Goal: Information Seeking & Learning: Learn about a topic

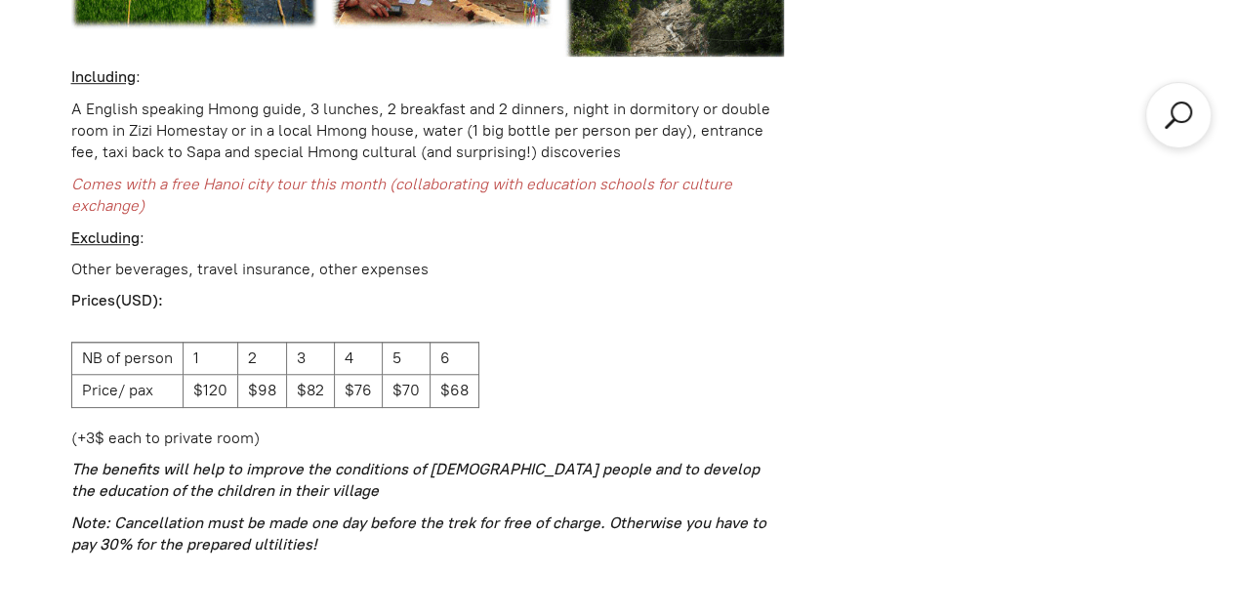
scroll to position [4330, 0]
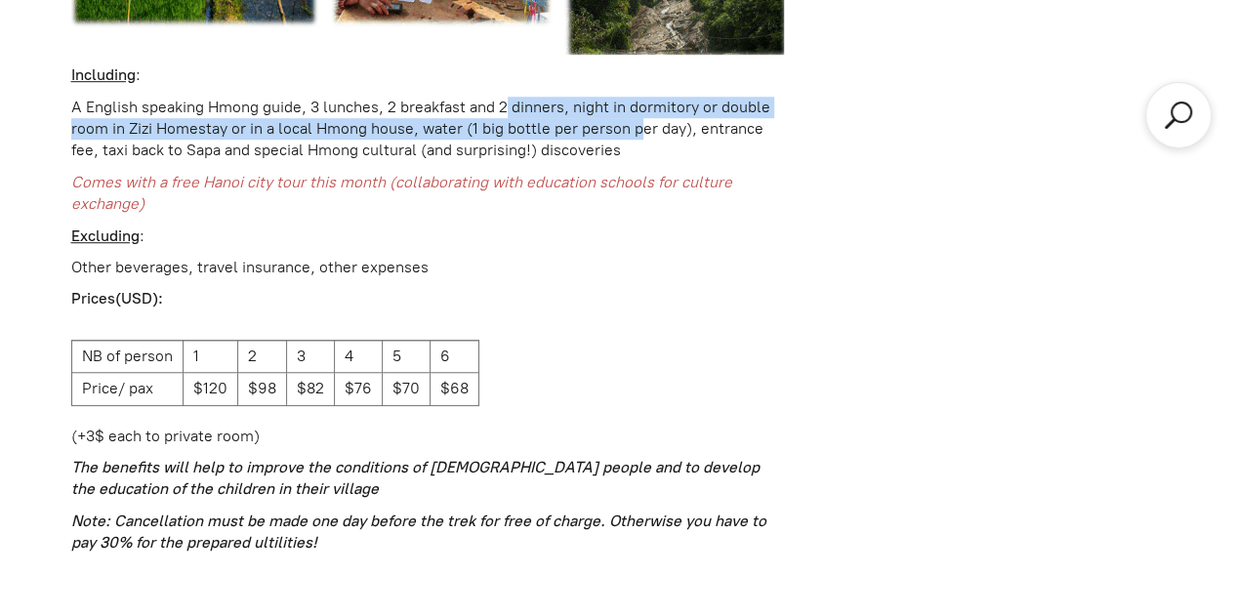
drag, startPoint x: 507, startPoint y: 90, endPoint x: 637, endPoint y: 99, distance: 130.2
click at [637, 99] on p "A English speaking Hmong guide, 3 lunches, 2 breakfast and 2 dinners, night in …" at bounding box center [428, 129] width 714 height 65
click at [678, 97] on p "A English speaking Hmong guide, 3 lunches, 2 breakfast and 2 dinners, night in …" at bounding box center [428, 129] width 714 height 65
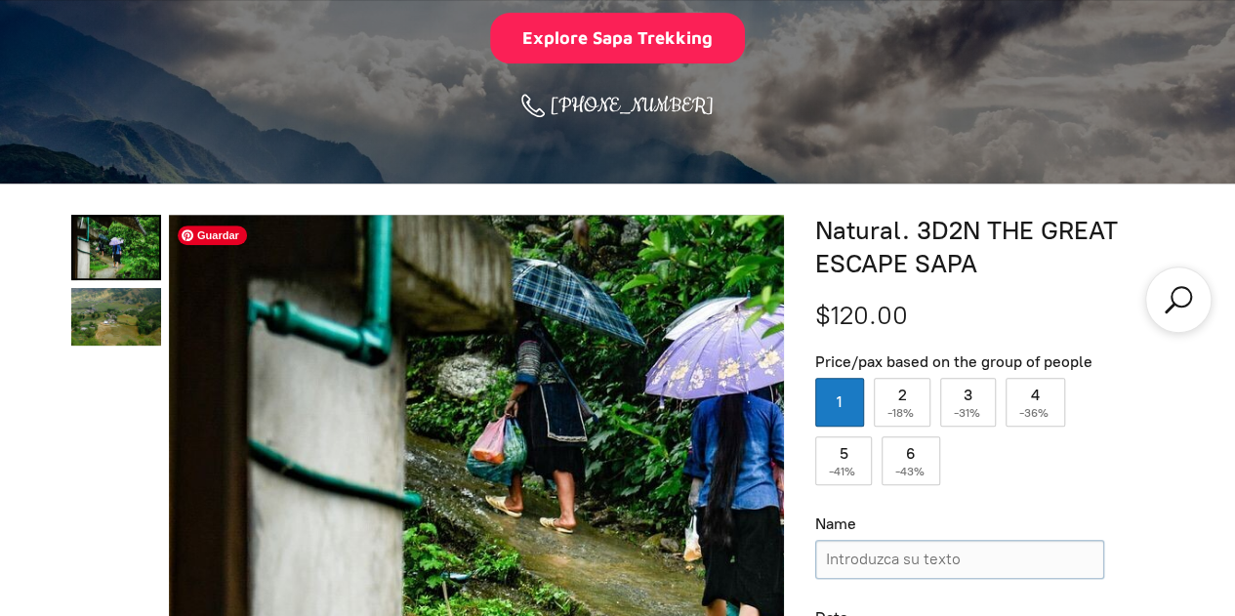
scroll to position [0, 0]
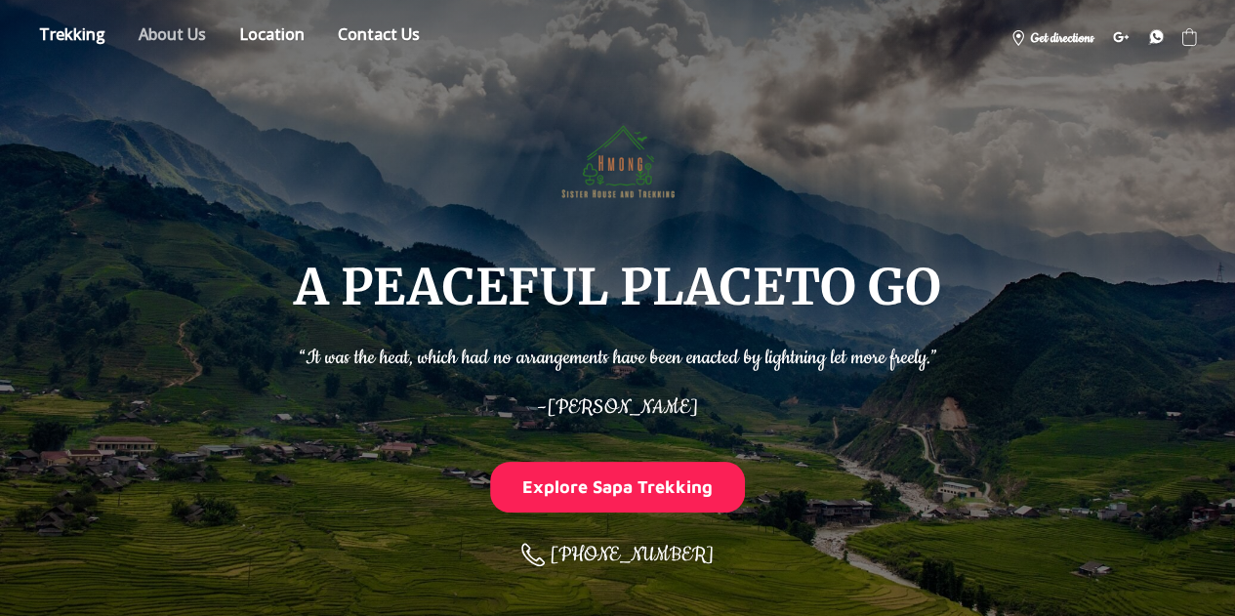
click at [164, 41] on link "About" at bounding box center [172, 38] width 97 height 34
click at [101, 42] on link "Store" at bounding box center [72, 38] width 96 height 34
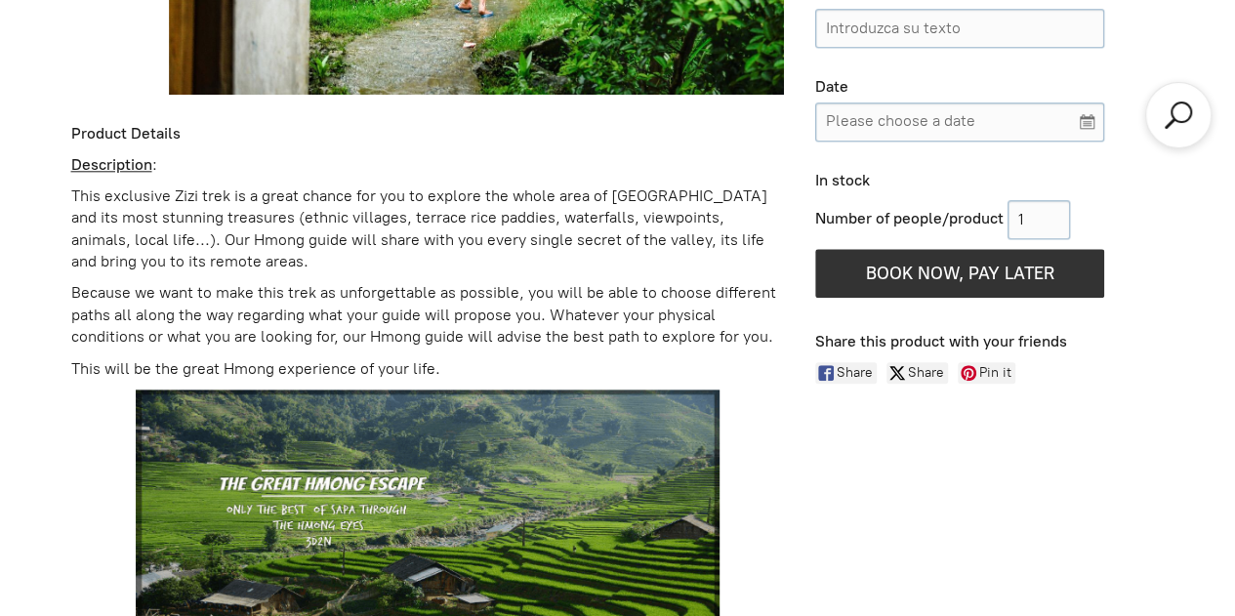
scroll to position [982, 0]
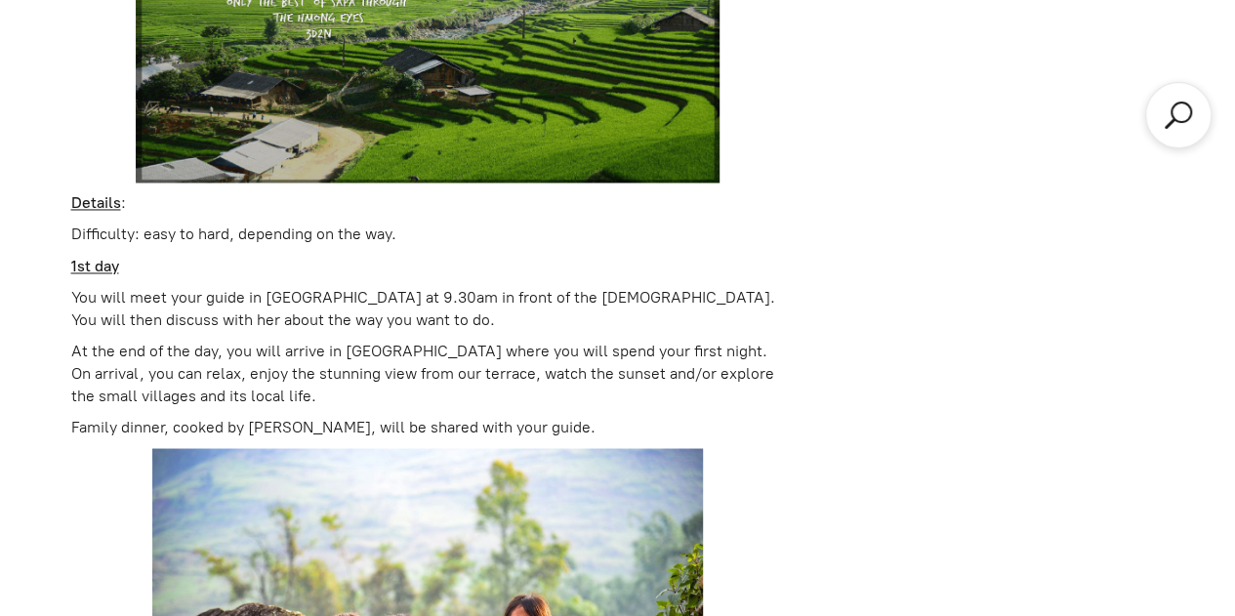
scroll to position [1506, 0]
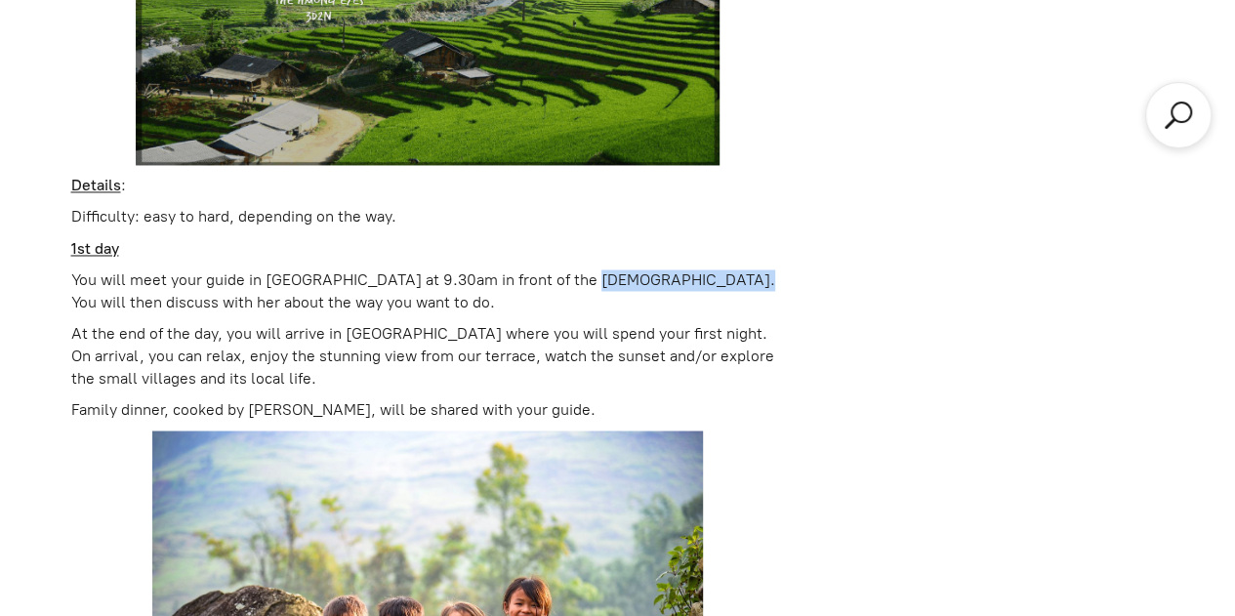
drag, startPoint x: 576, startPoint y: 291, endPoint x: 705, endPoint y: 260, distance: 132.6
click at [255, 306] on p "You will meet your guide in [GEOGRAPHIC_DATA] at 9.30am in front of the [DEMOGR…" at bounding box center [428, 292] width 714 height 44
click at [301, 306] on p "You will meet your guide in [GEOGRAPHIC_DATA] at 9.30am in front of the [DEMOGR…" at bounding box center [428, 292] width 714 height 44
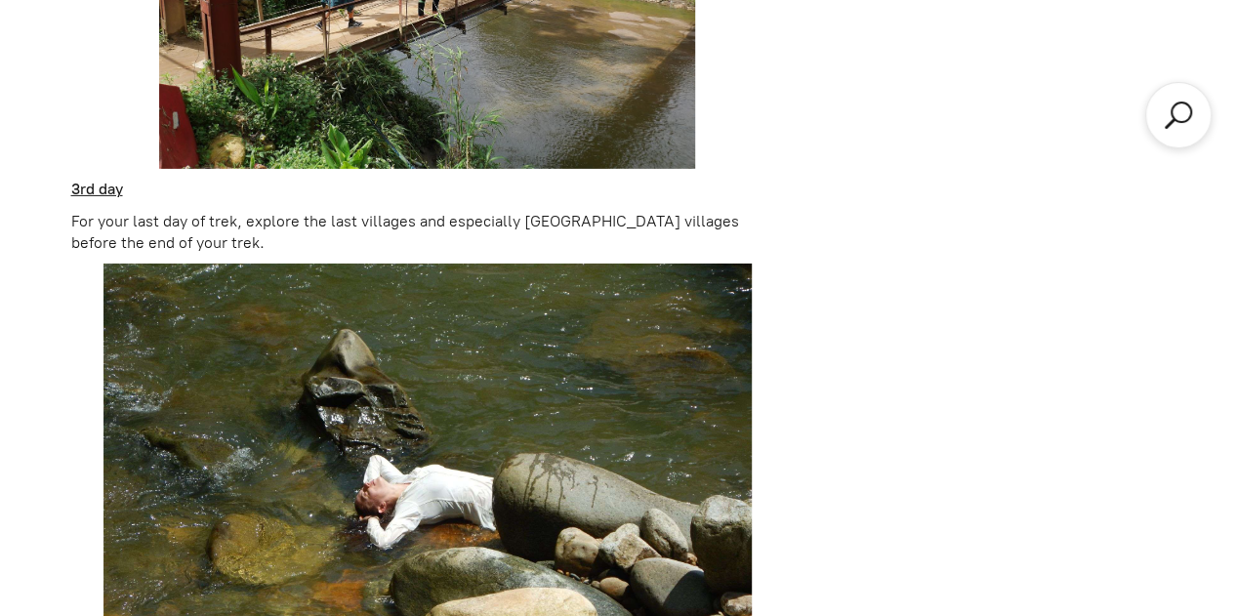
scroll to position [3168, 0]
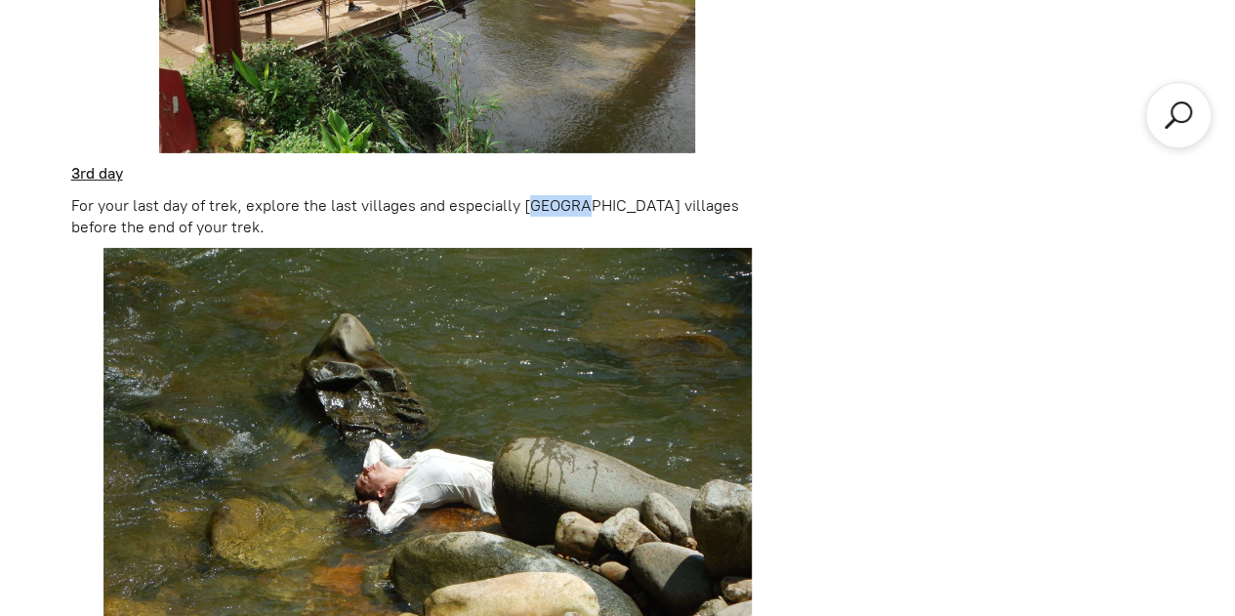
drag, startPoint x: 525, startPoint y: 188, endPoint x: 587, endPoint y: 188, distance: 61.5
click at [587, 195] on p "For your last day of trek, explore the last villages and especially [GEOGRAPHIC…" at bounding box center [428, 217] width 714 height 44
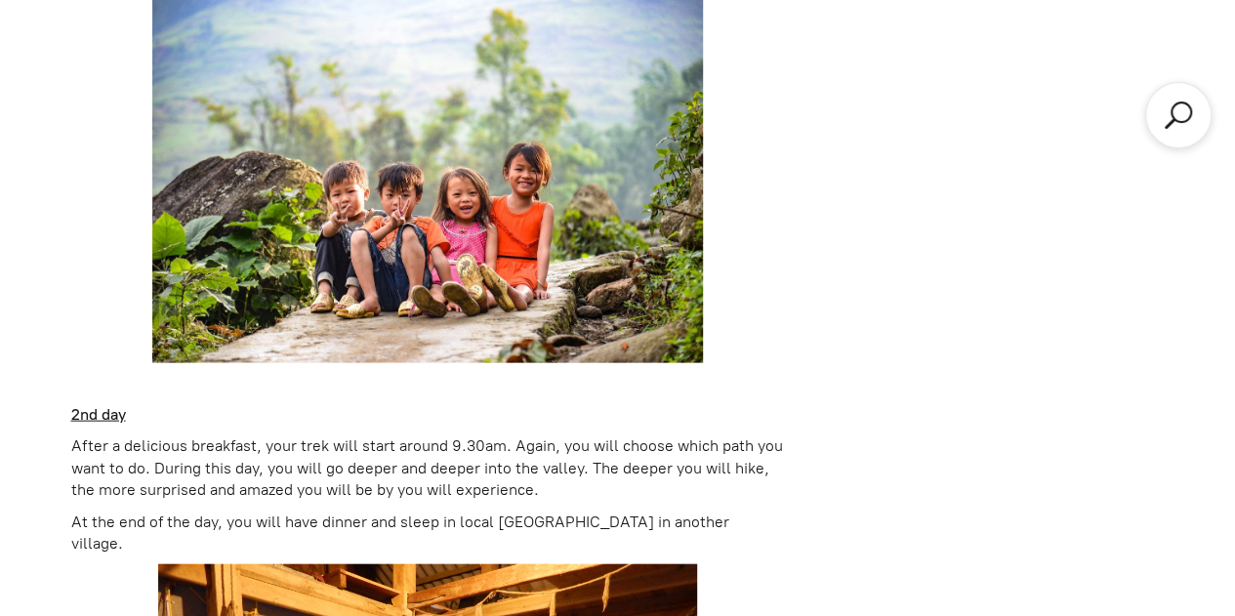
scroll to position [1940, 0]
